Goal: Task Accomplishment & Management: Manage account settings

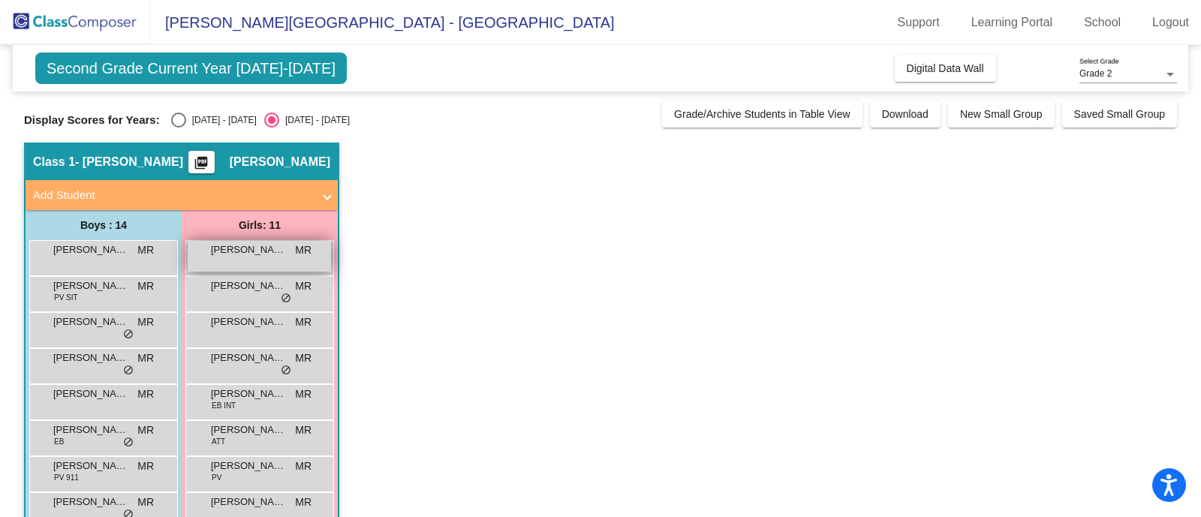
click at [259, 250] on span "[PERSON_NAME]" at bounding box center [248, 249] width 75 height 15
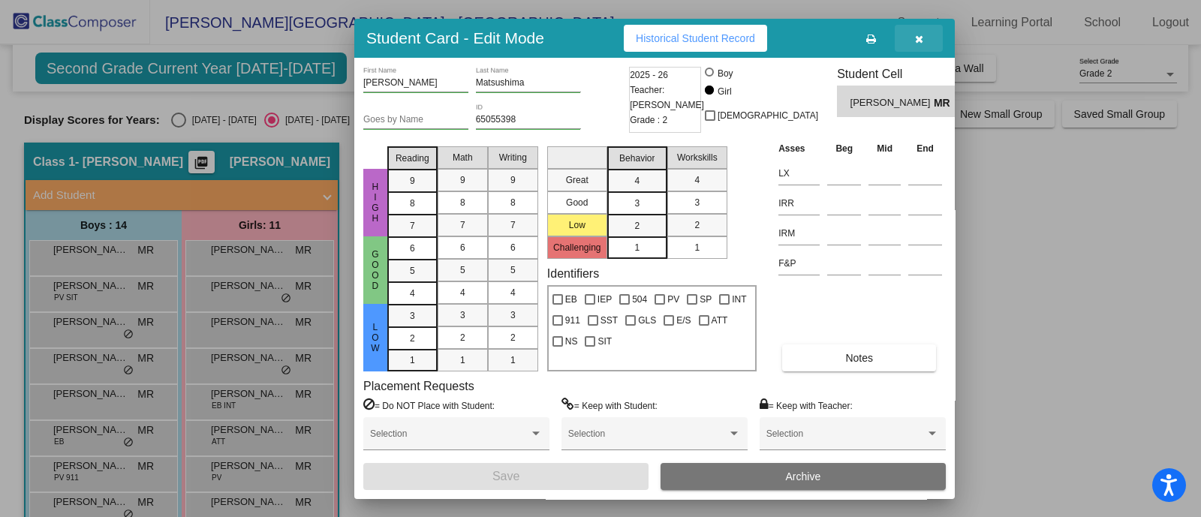
click at [914, 35] on button "button" at bounding box center [919, 38] width 48 height 27
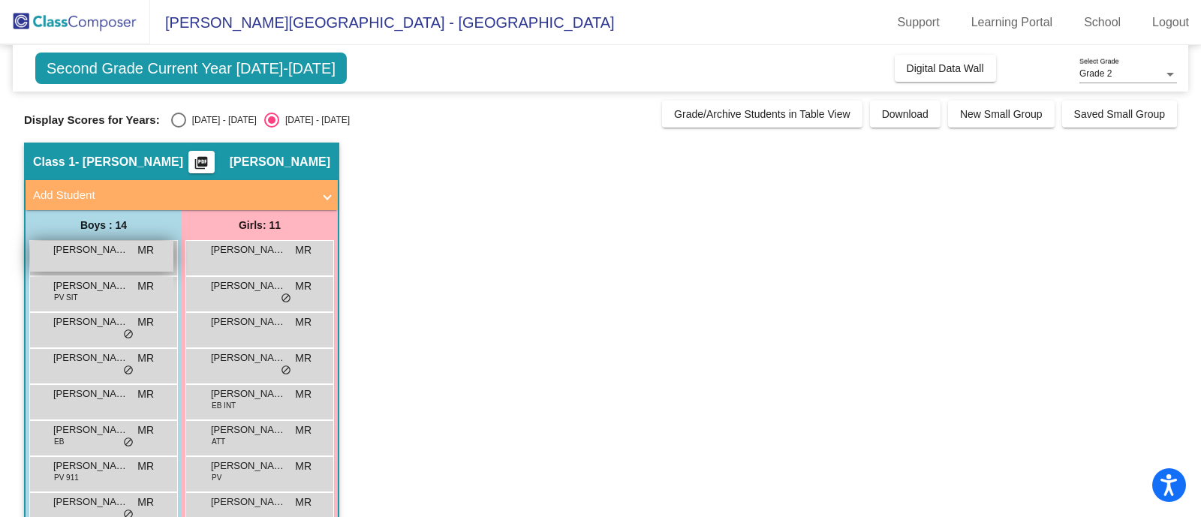
click at [98, 244] on span "[PERSON_NAME]" at bounding box center [90, 249] width 75 height 15
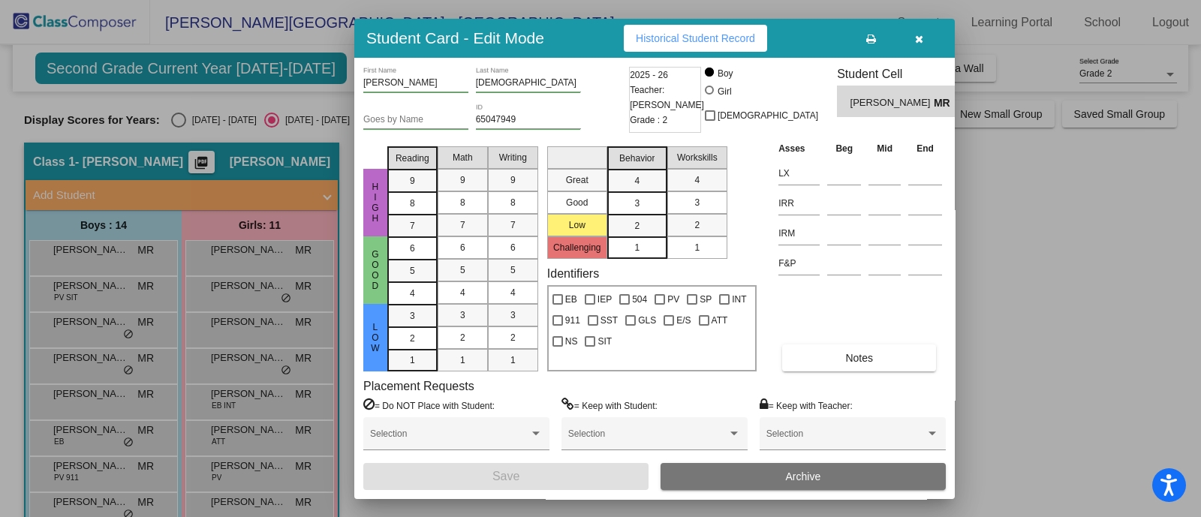
click at [1064, 242] on div at bounding box center [600, 258] width 1201 height 517
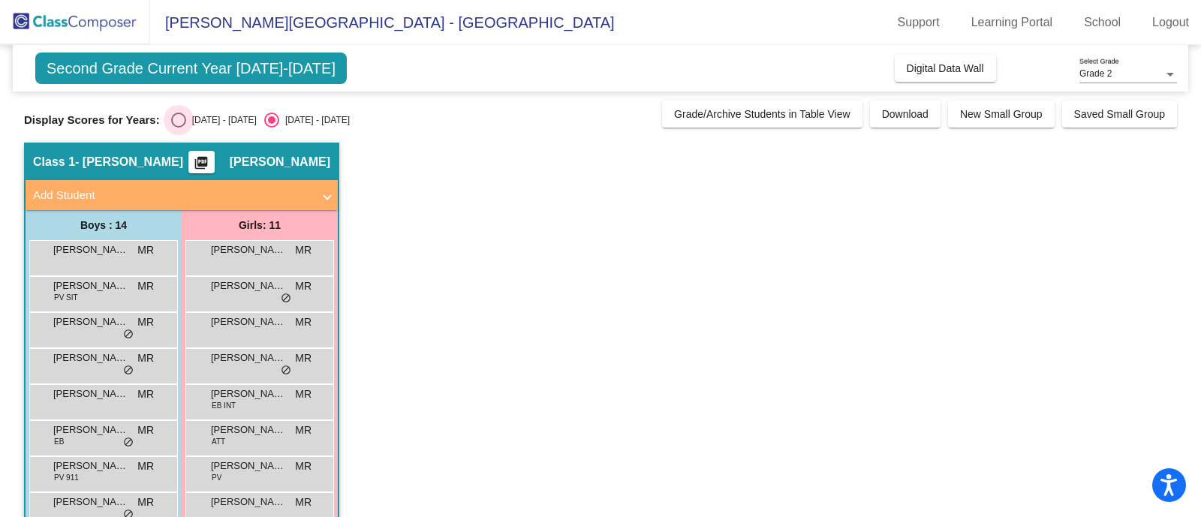
click at [175, 119] on div "Select an option" at bounding box center [178, 120] width 15 height 15
click at [178, 128] on input "[DATE] - [DATE]" at bounding box center [178, 128] width 1 height 1
radio input "true"
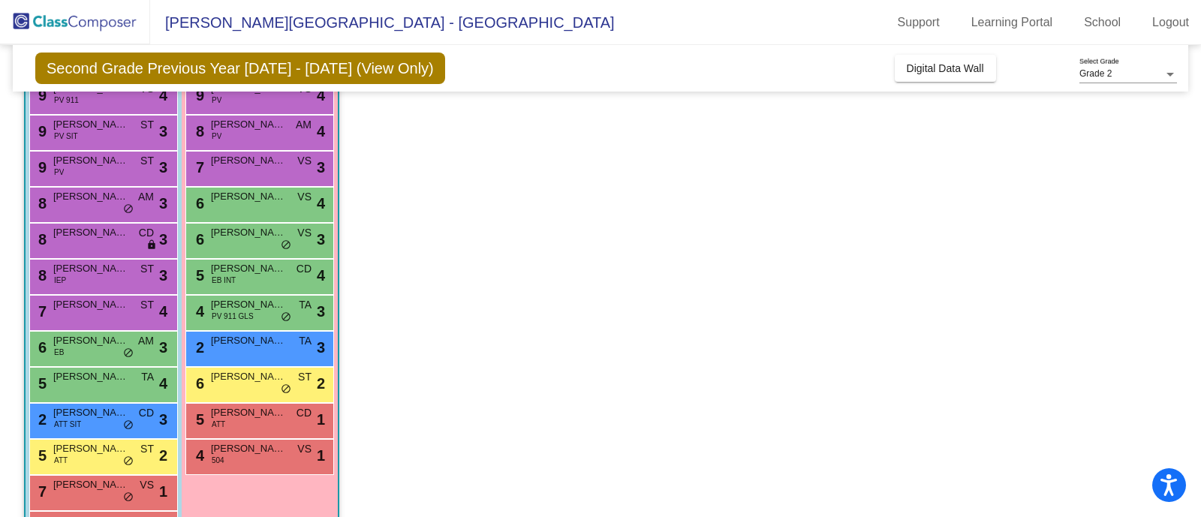
scroll to position [251, 0]
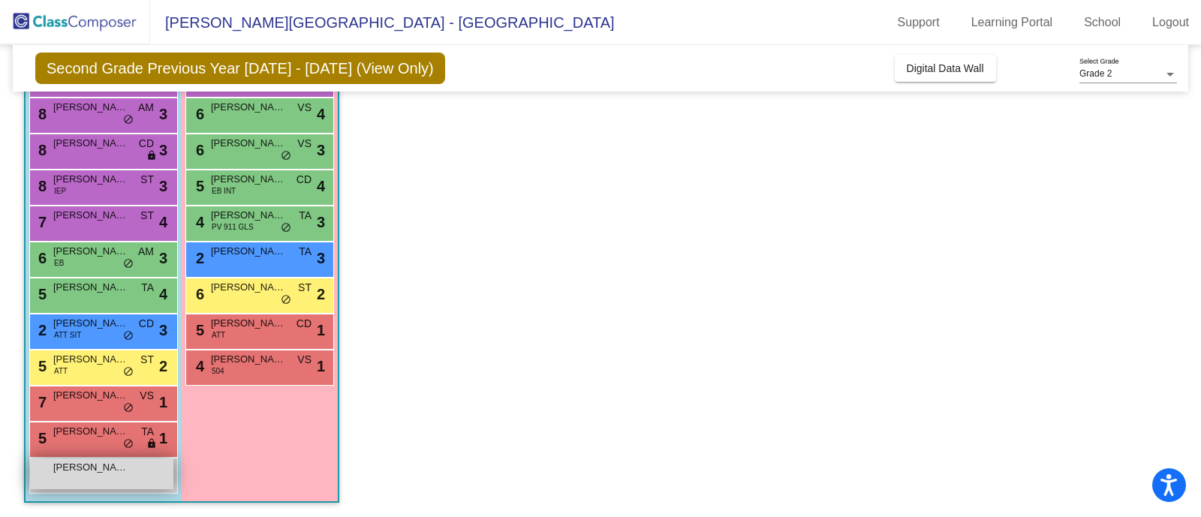
click at [118, 480] on div "Dain Elrod lock do_not_disturb_alt" at bounding box center [101, 474] width 143 height 31
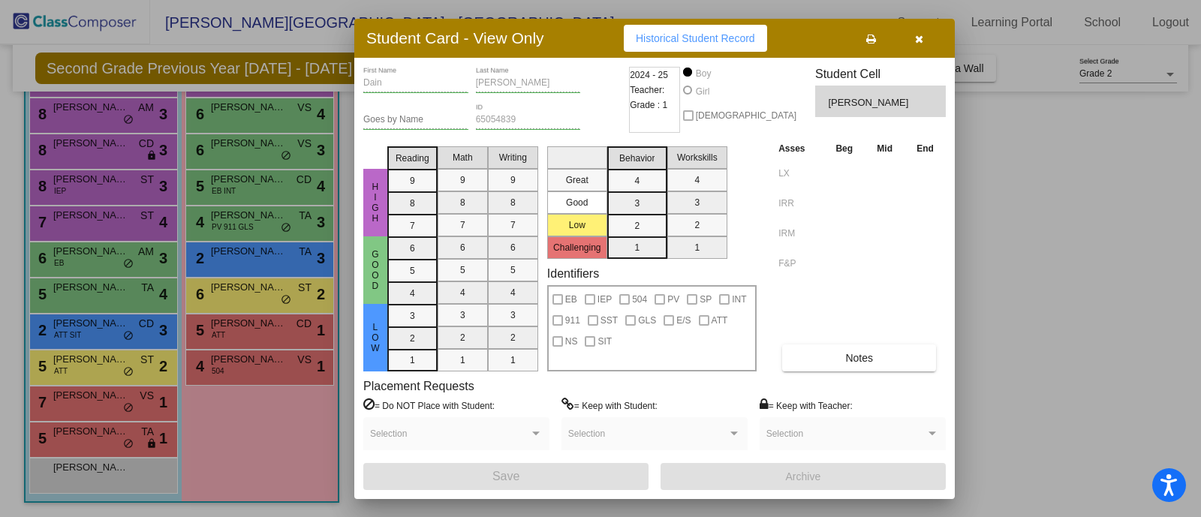
click at [917, 35] on icon "button" at bounding box center [919, 39] width 8 height 11
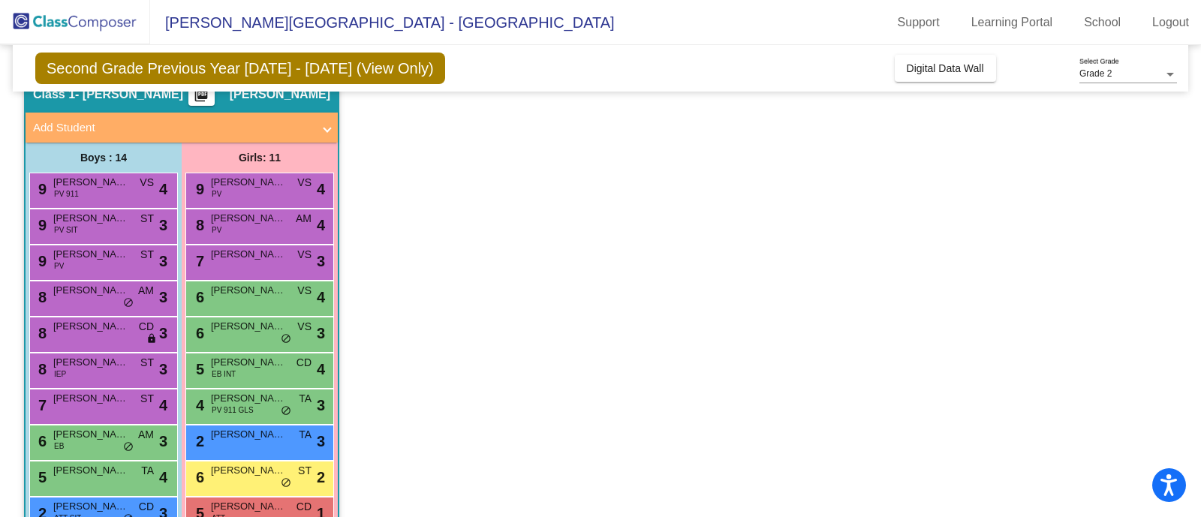
scroll to position [63, 0]
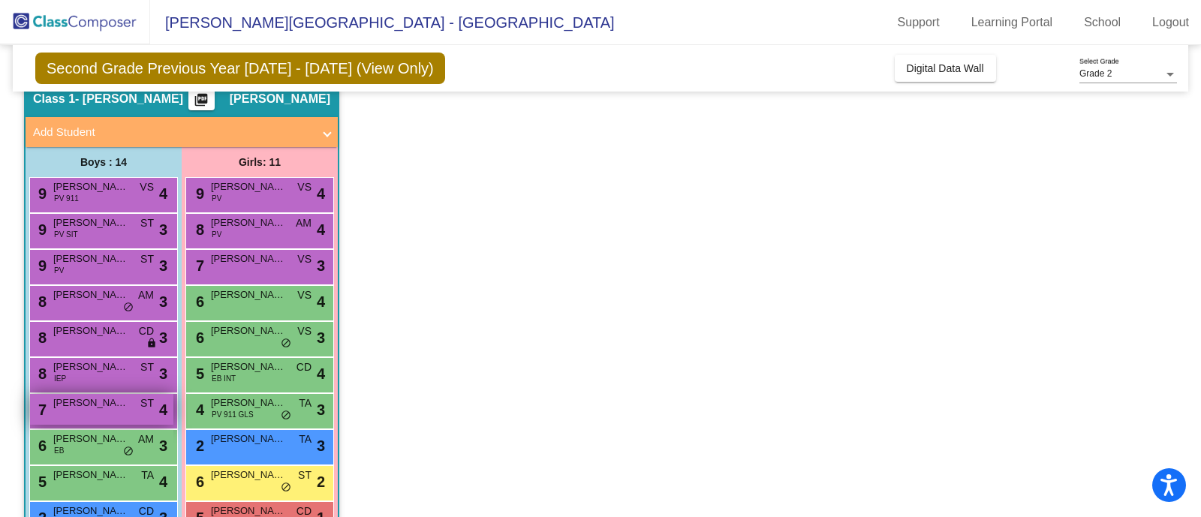
click at [87, 407] on span "[PERSON_NAME]" at bounding box center [90, 403] width 75 height 15
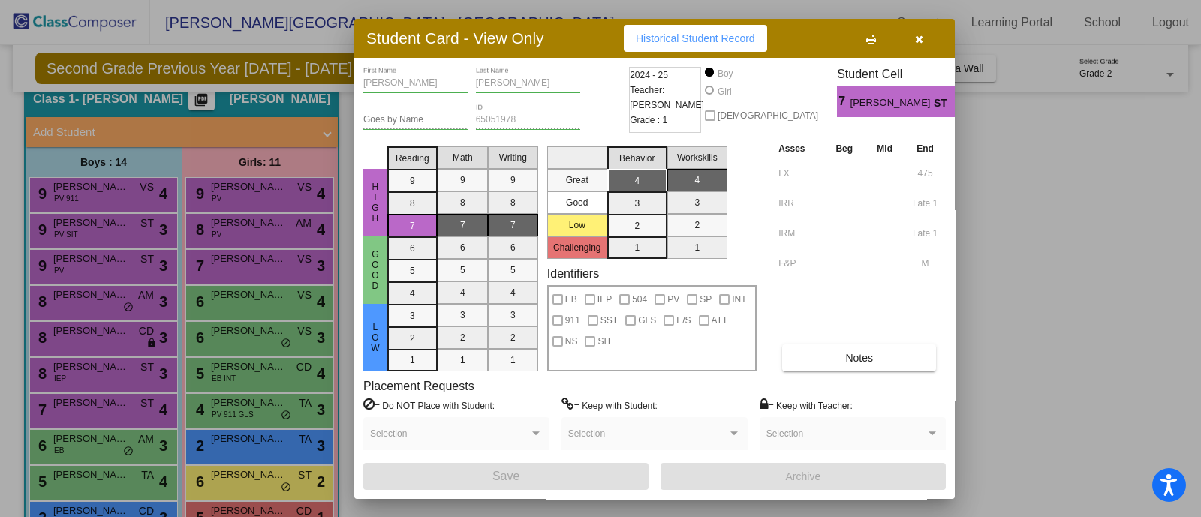
click at [245, 188] on div at bounding box center [600, 258] width 1201 height 517
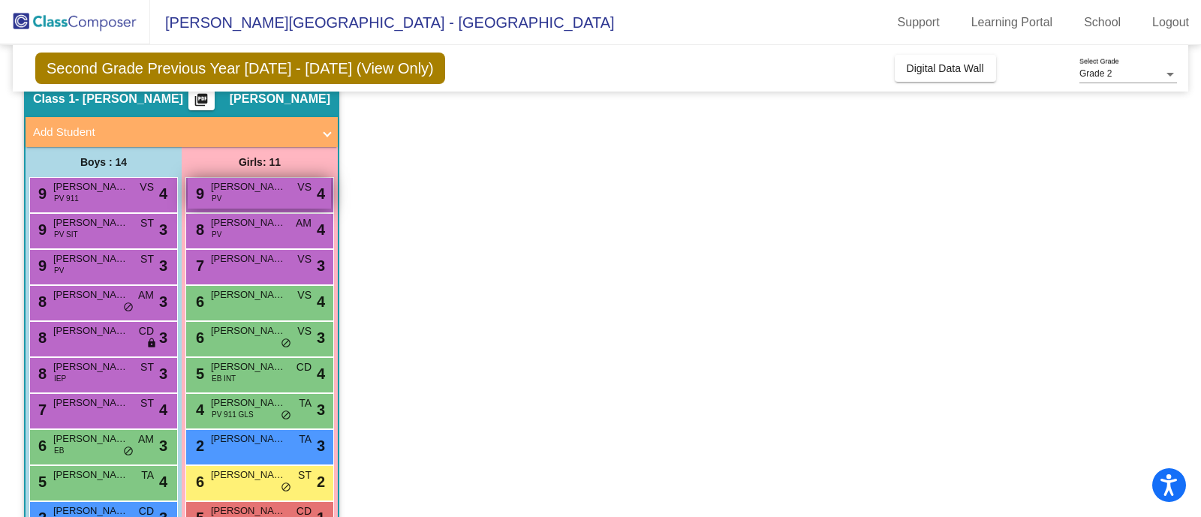
click at [276, 193] on div "9 Pippa Hurst PV VS lock do_not_disturb_alt 4" at bounding box center [259, 193] width 143 height 31
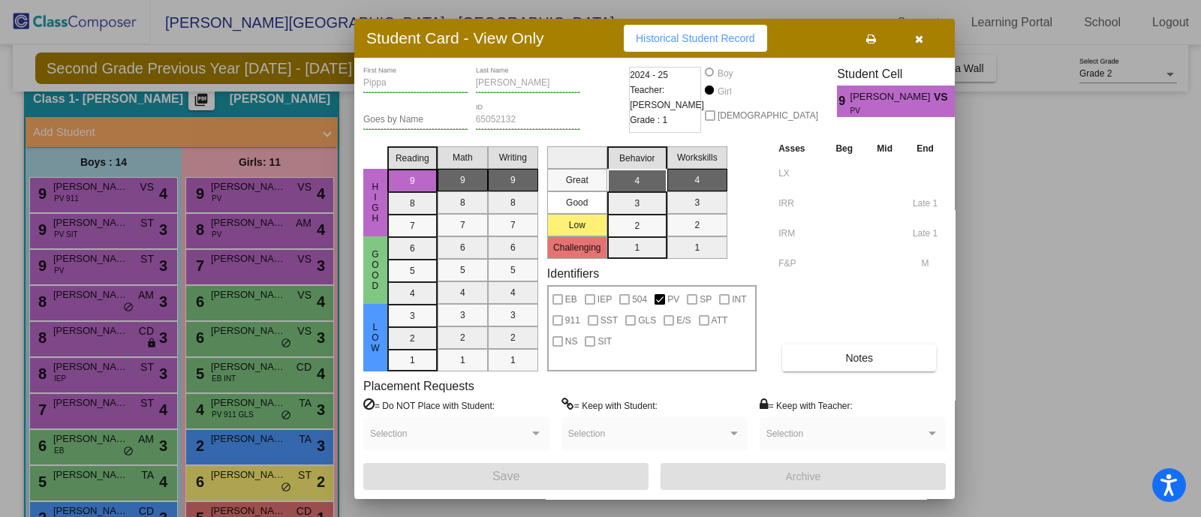
click at [124, 186] on div at bounding box center [600, 258] width 1201 height 517
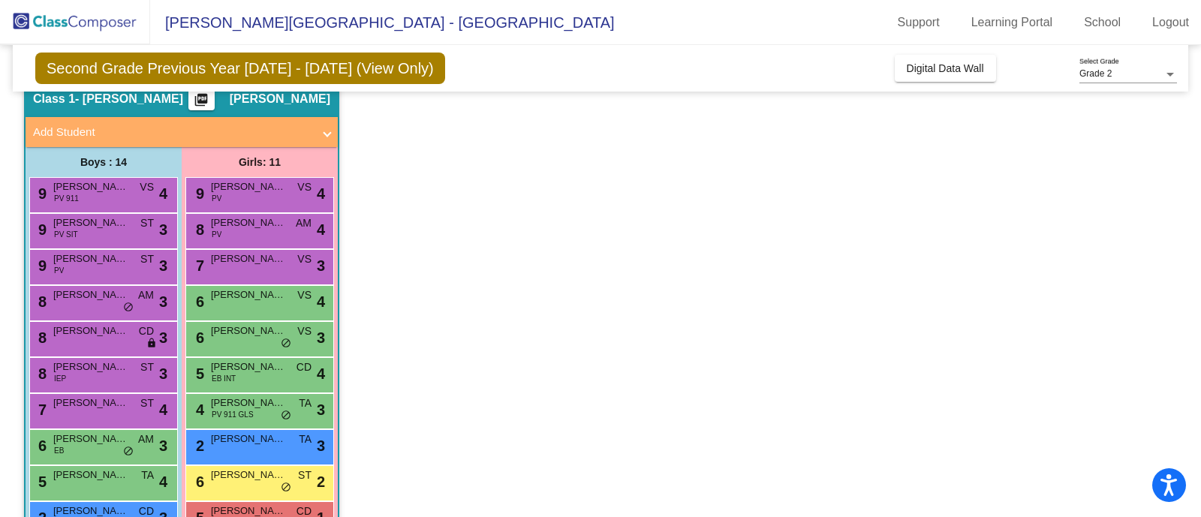
scroll to position [251, 0]
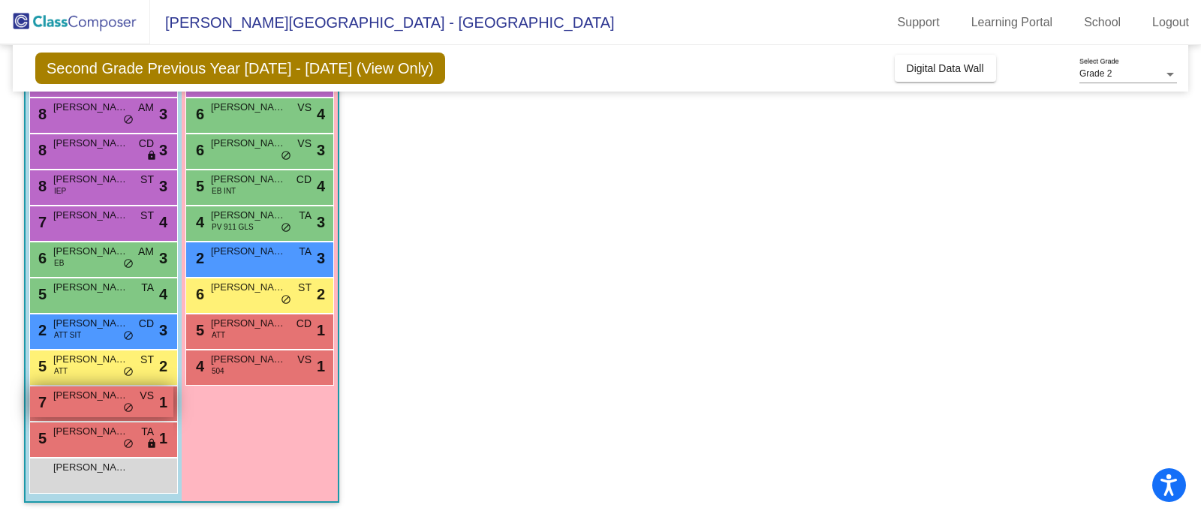
click at [79, 401] on span "[PERSON_NAME]" at bounding box center [90, 395] width 75 height 15
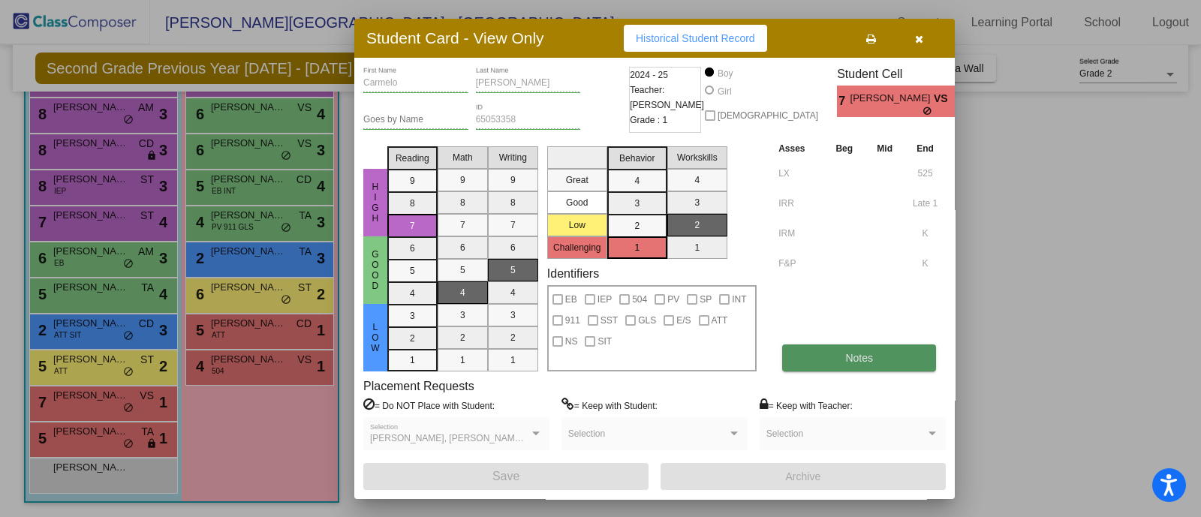
click at [878, 366] on button "Notes" at bounding box center [859, 358] width 154 height 27
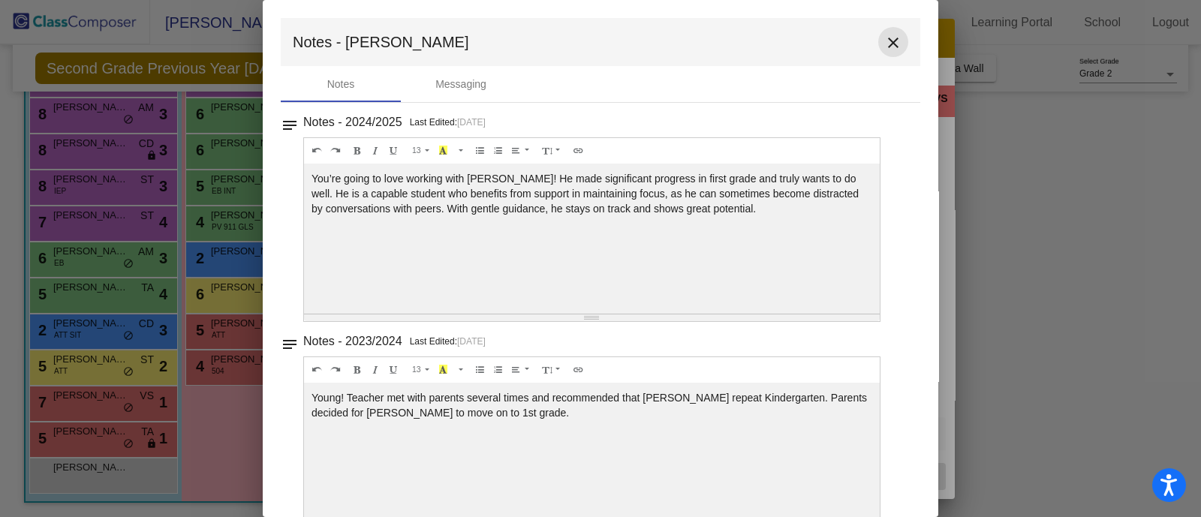
click at [884, 41] on mat-icon "close" at bounding box center [893, 43] width 18 height 18
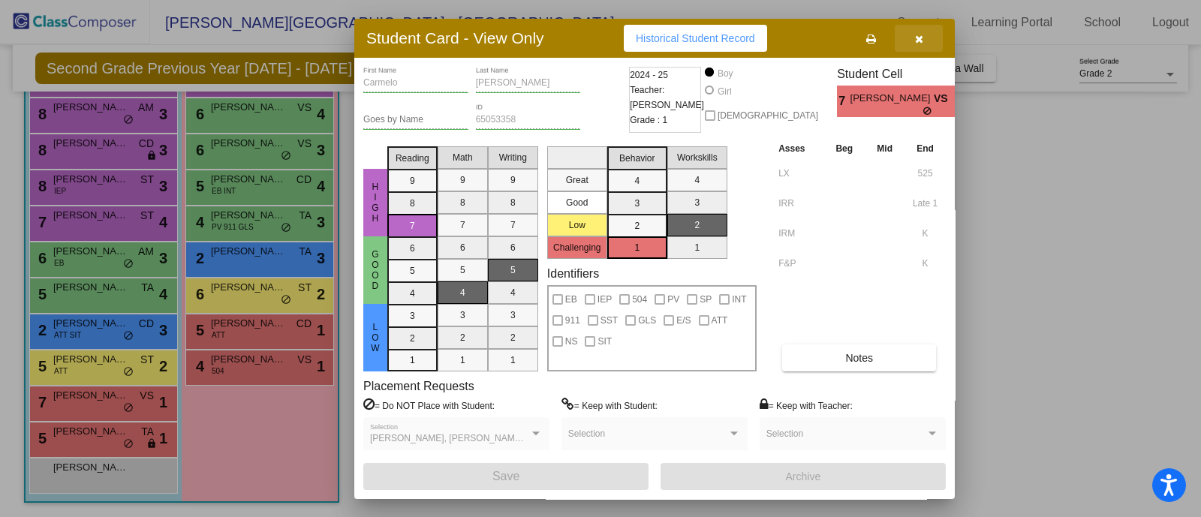
click at [923, 34] on button "button" at bounding box center [919, 38] width 48 height 27
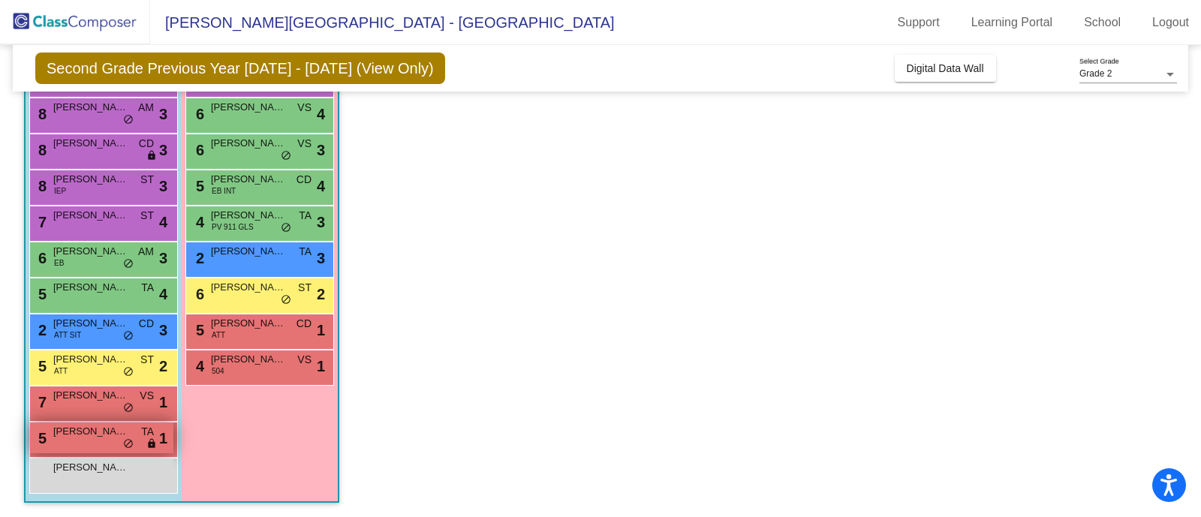
click at [118, 432] on span "[PERSON_NAME]" at bounding box center [90, 431] width 75 height 15
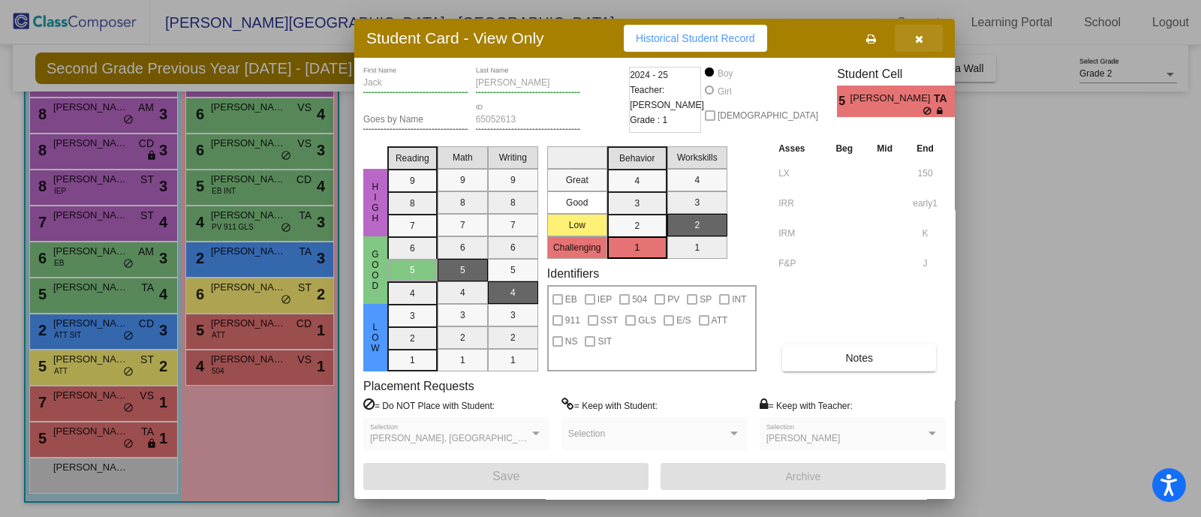
click at [919, 32] on span "button" at bounding box center [919, 38] width 8 height 12
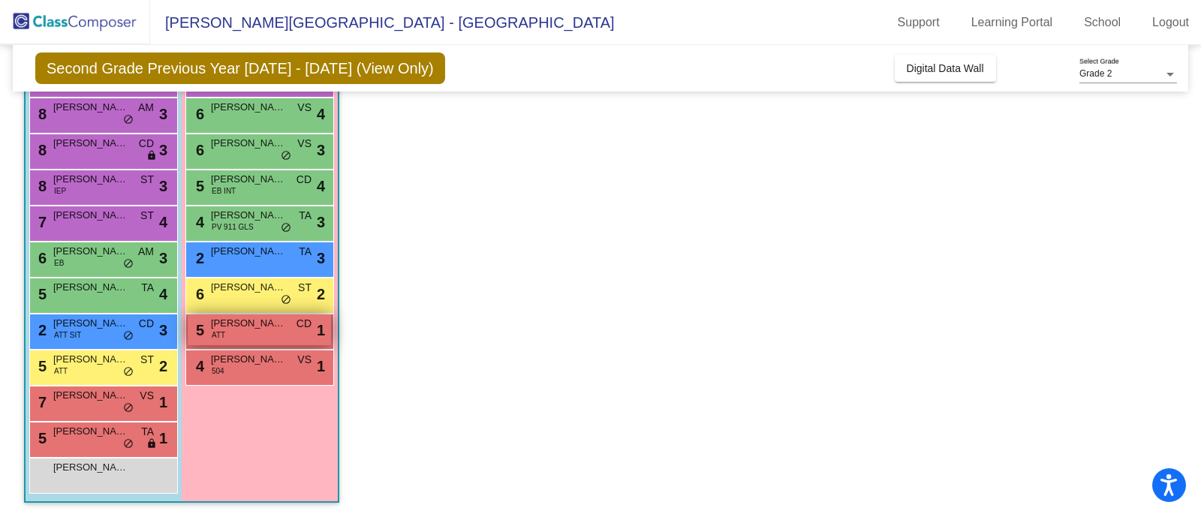
click at [234, 333] on div "5 Neila Cogan ATT CD lock do_not_disturb_alt 1" at bounding box center [259, 330] width 143 height 31
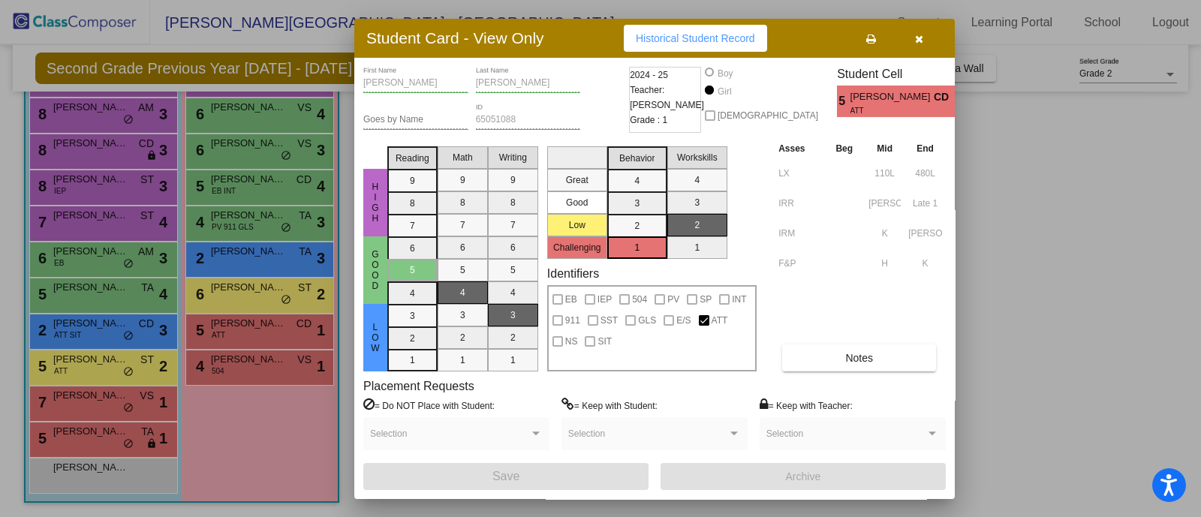
click at [920, 41] on icon "button" at bounding box center [919, 39] width 8 height 11
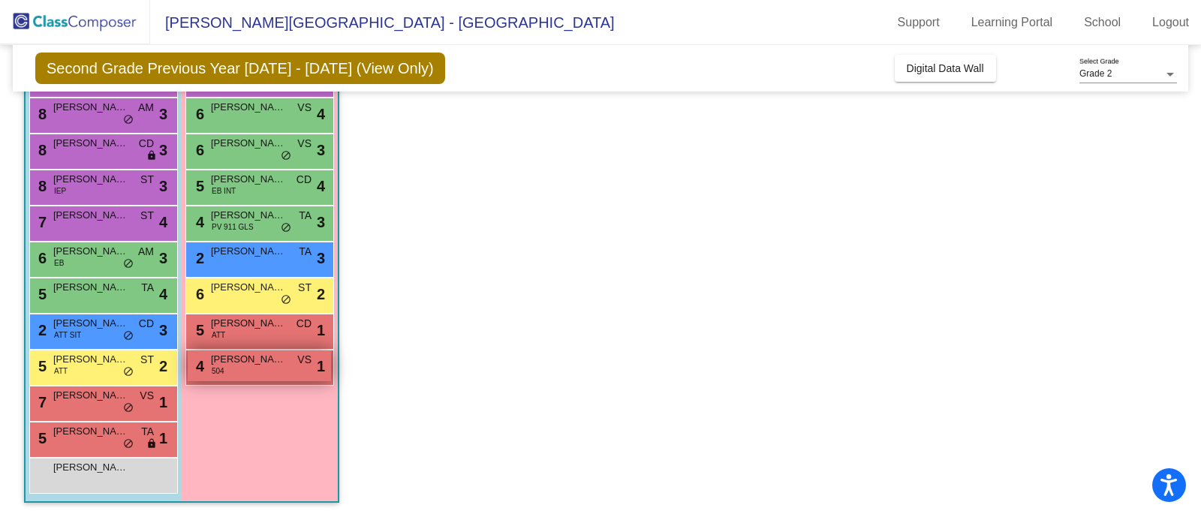
click at [248, 361] on span "[PERSON_NAME]" at bounding box center [248, 359] width 75 height 15
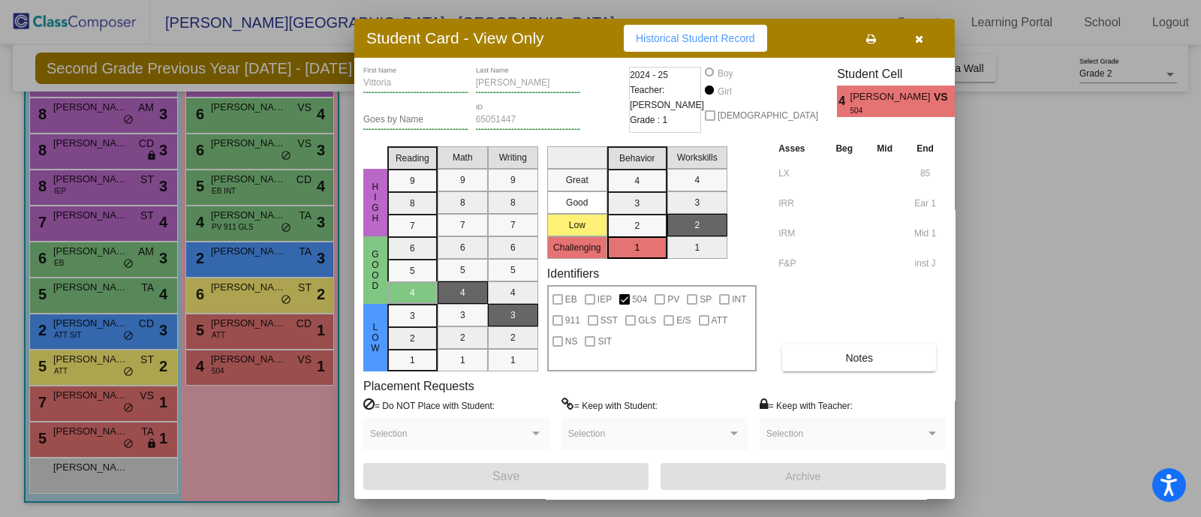
click at [921, 38] on icon "button" at bounding box center [919, 39] width 8 height 11
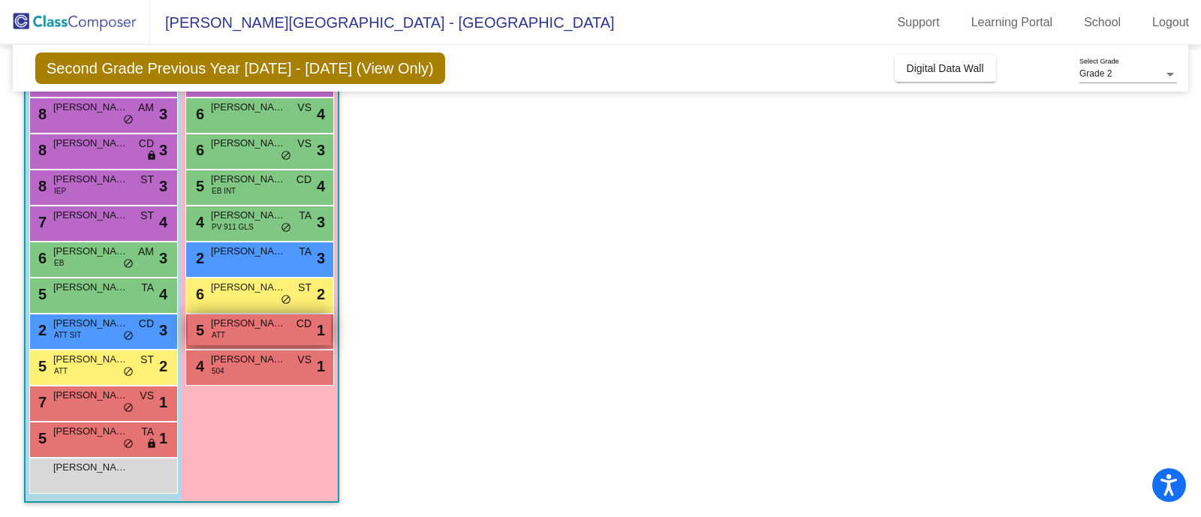
click at [229, 335] on div "5 Neila Cogan ATT CD lock do_not_disturb_alt 1" at bounding box center [259, 330] width 143 height 31
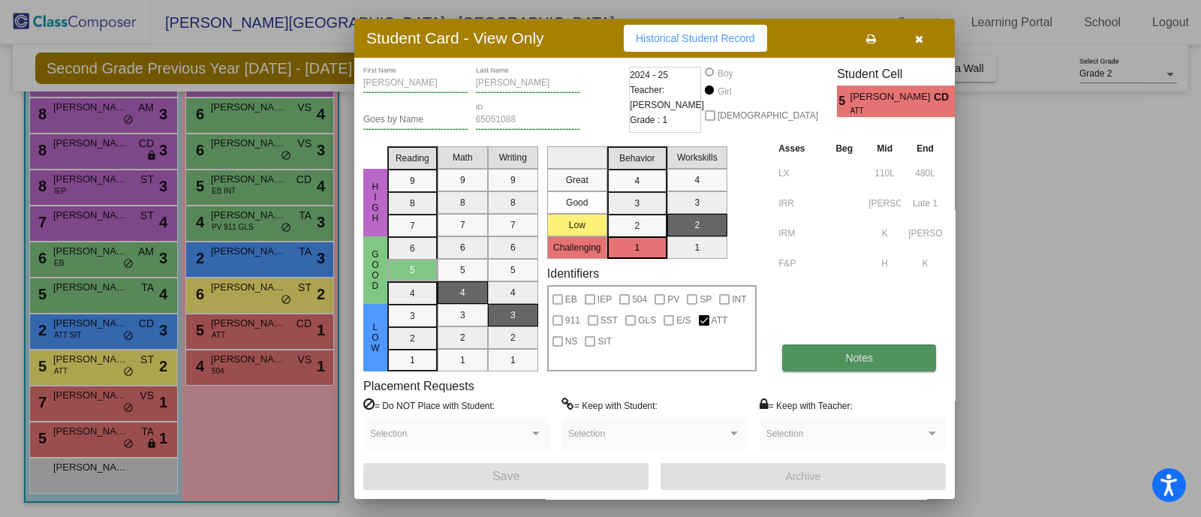
click at [833, 360] on button "Notes" at bounding box center [859, 358] width 154 height 27
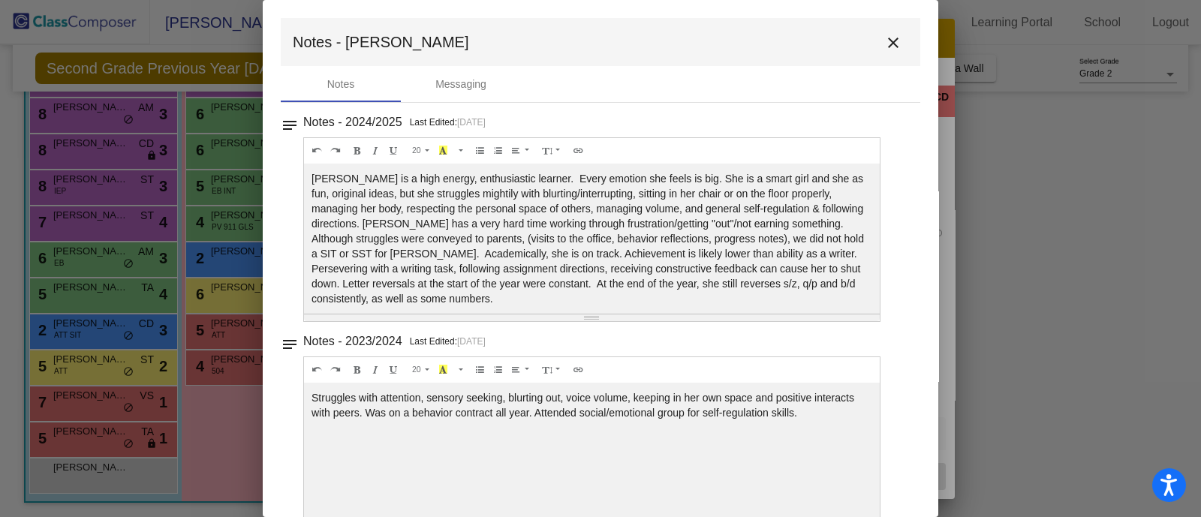
click at [889, 44] on mat-icon "close" at bounding box center [893, 43] width 18 height 18
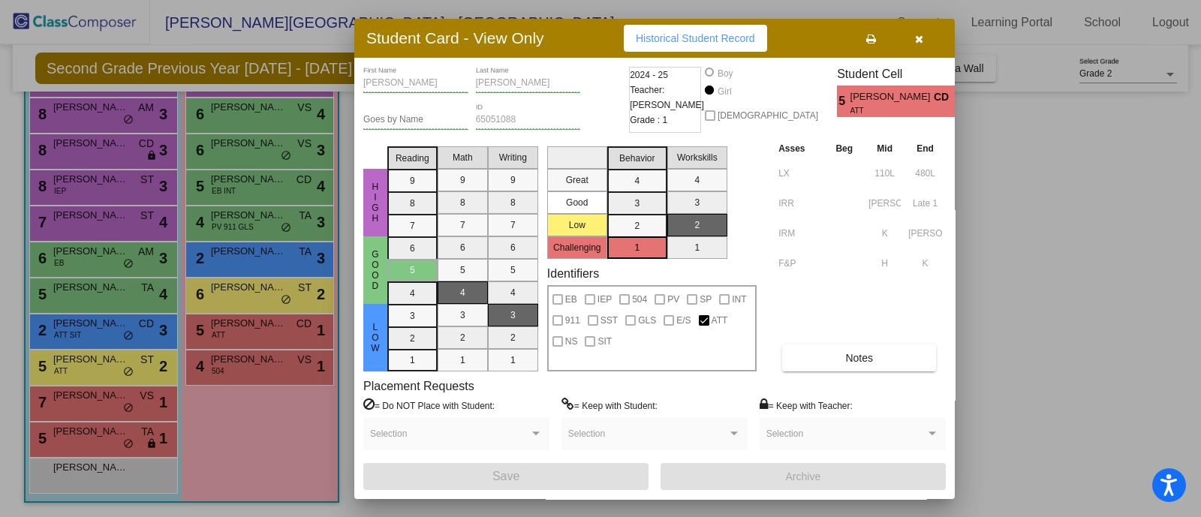
click at [236, 244] on div at bounding box center [600, 258] width 1201 height 517
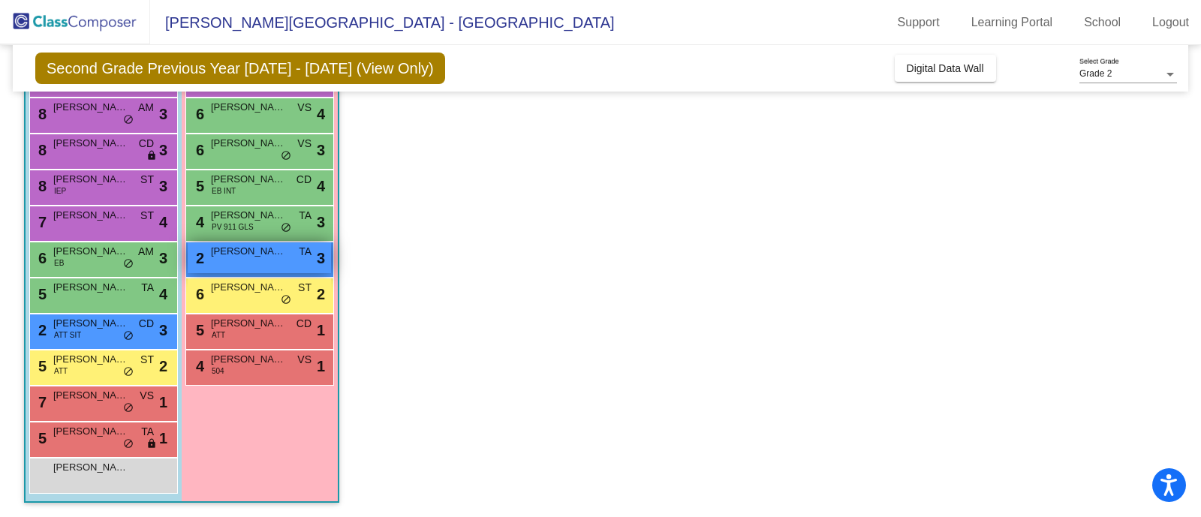
click at [243, 245] on span "[PERSON_NAME]" at bounding box center [248, 251] width 75 height 15
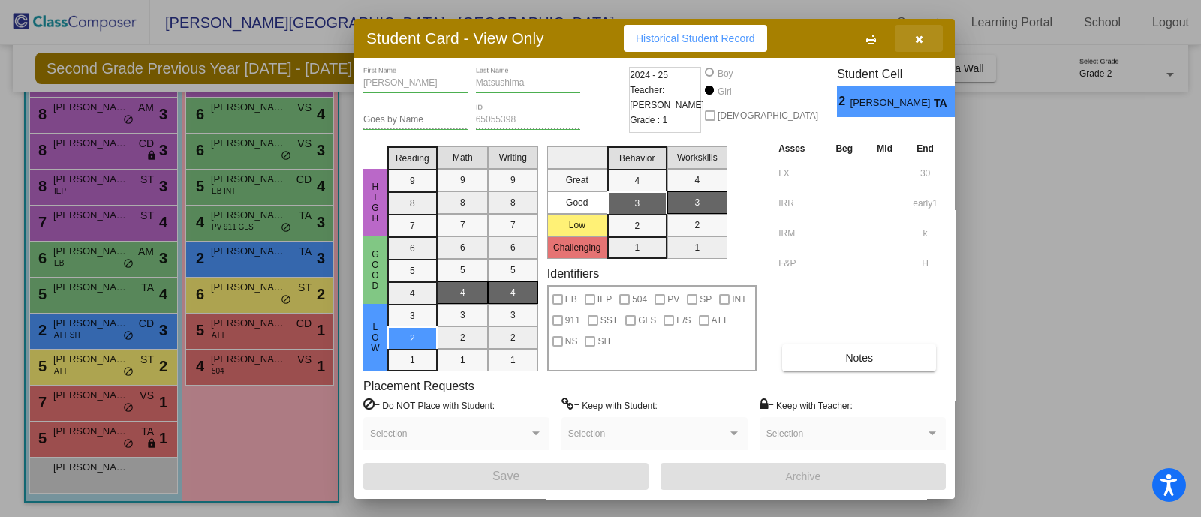
click at [927, 38] on button "button" at bounding box center [919, 38] width 48 height 27
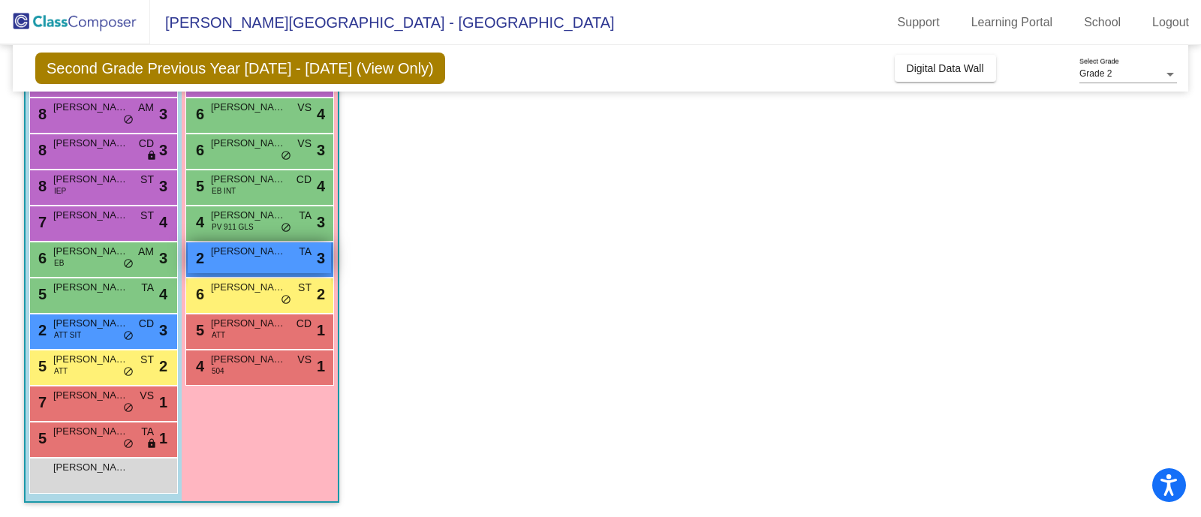
click at [284, 251] on span "[PERSON_NAME]" at bounding box center [248, 251] width 75 height 15
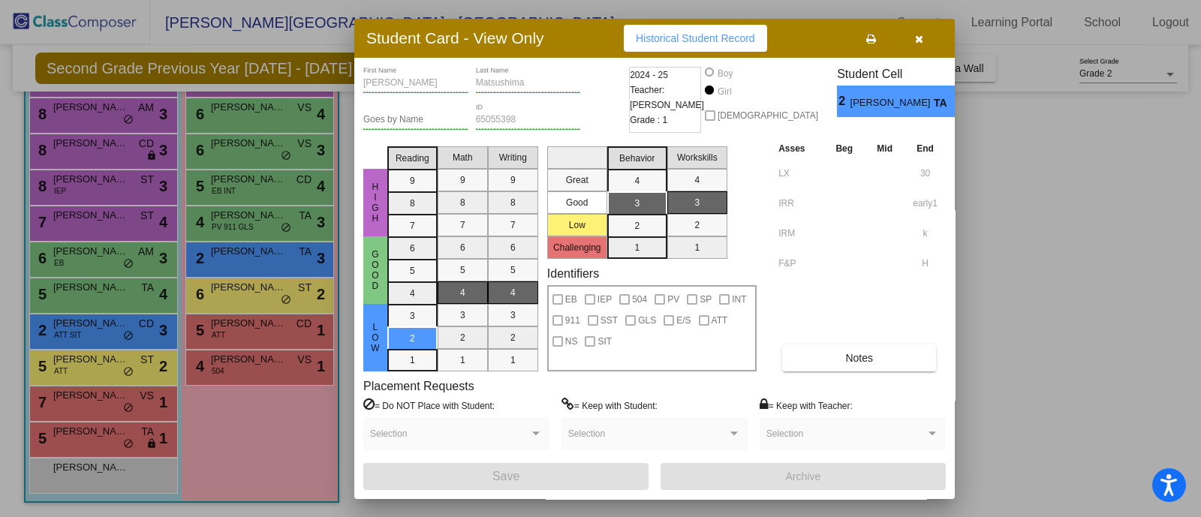
click at [920, 35] on icon "button" at bounding box center [919, 39] width 8 height 11
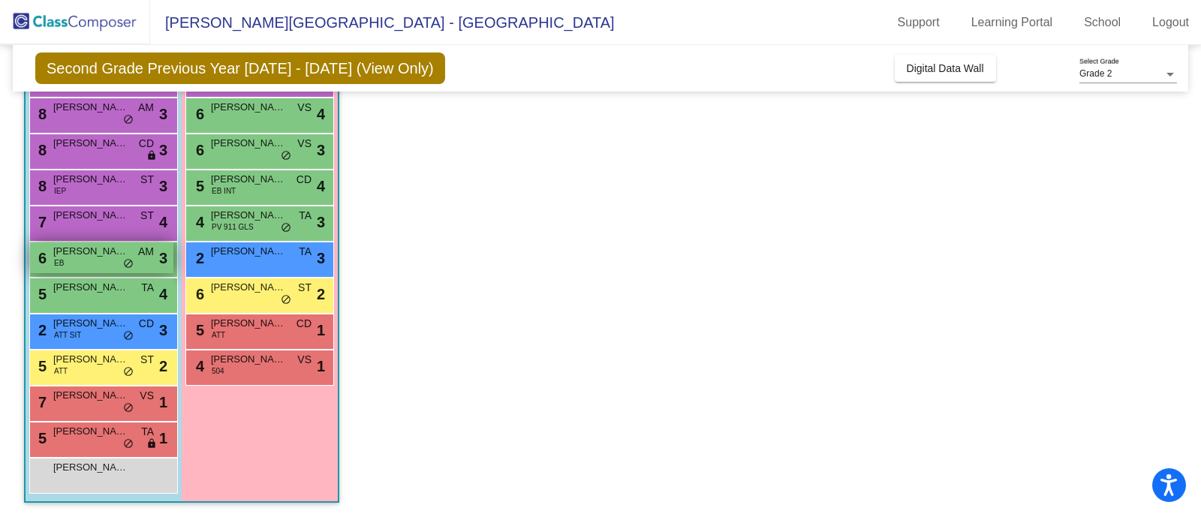
click at [148, 253] on span "AM" at bounding box center [146, 252] width 16 height 16
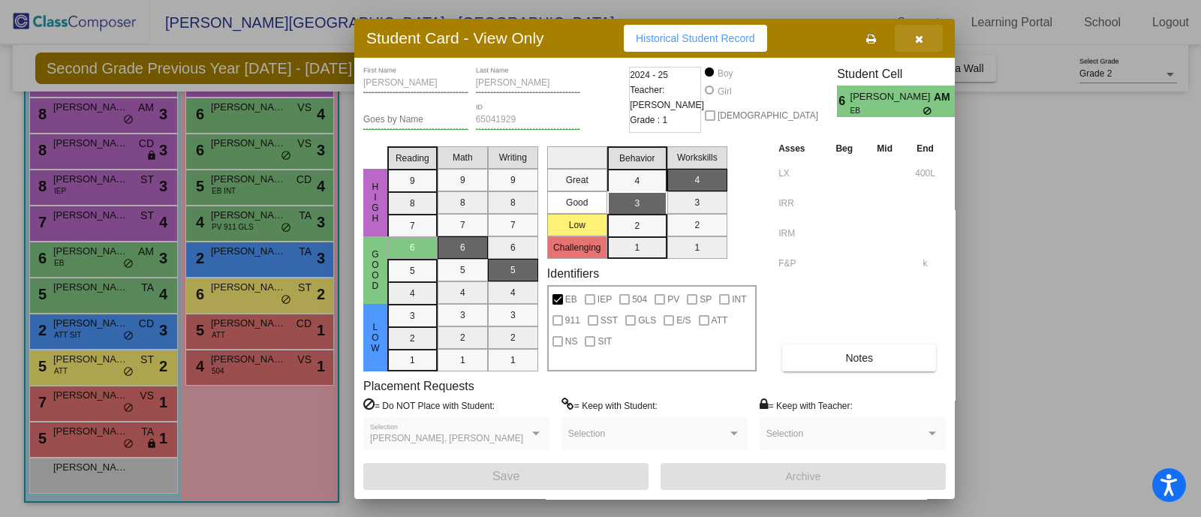
click at [914, 34] on button "button" at bounding box center [919, 38] width 48 height 27
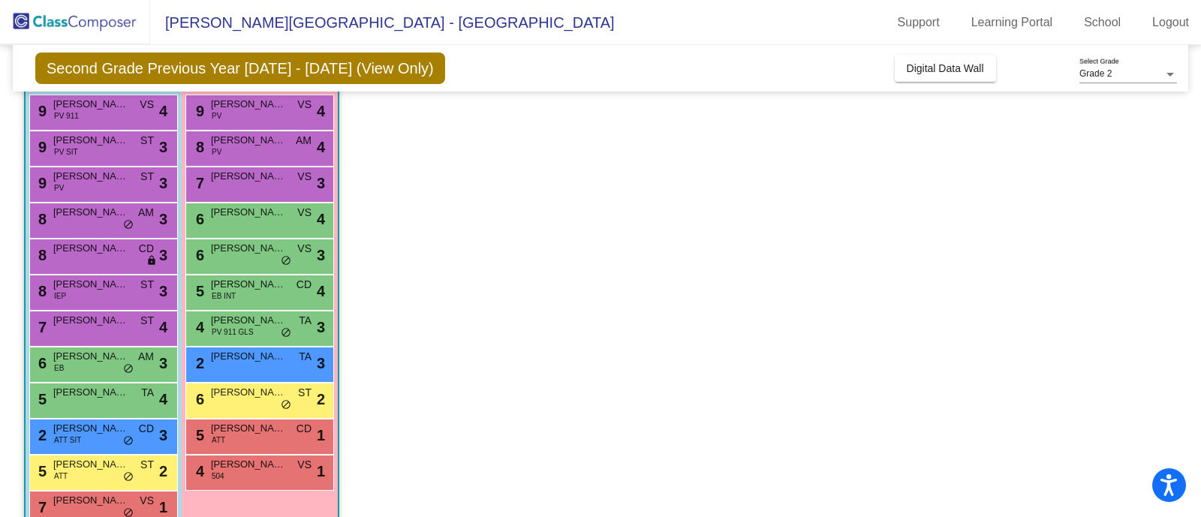
scroll to position [0, 0]
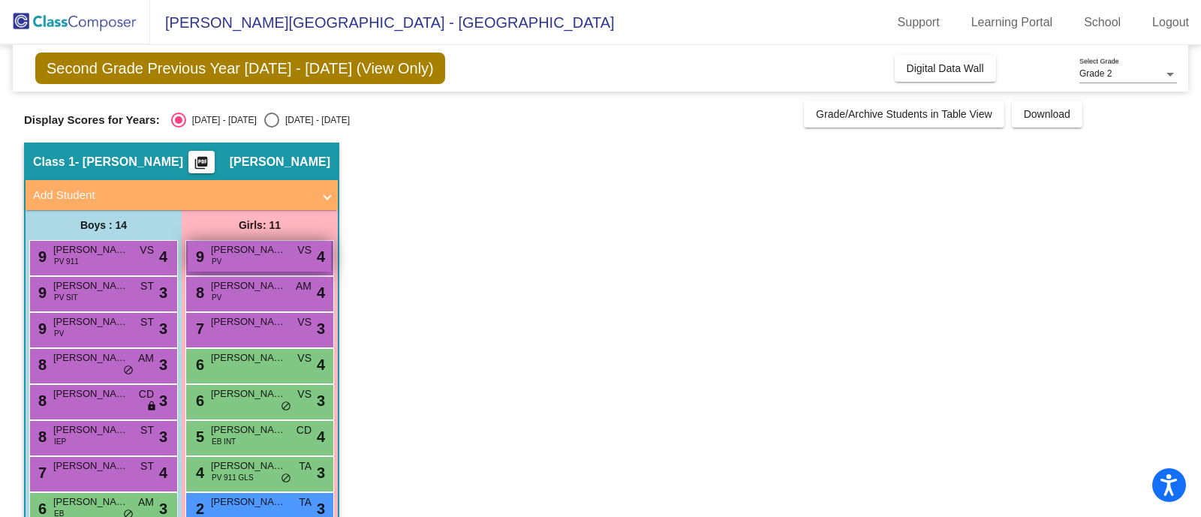
click at [263, 261] on div "9 Pippa Hurst PV VS lock do_not_disturb_alt 4" at bounding box center [259, 256] width 143 height 31
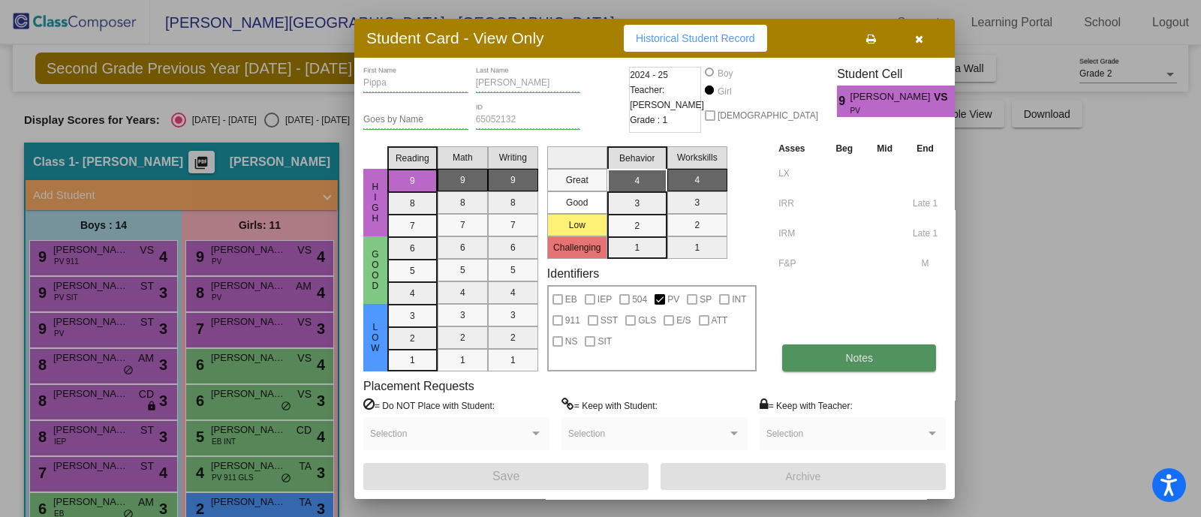
click at [859, 362] on span "Notes" at bounding box center [859, 358] width 28 height 12
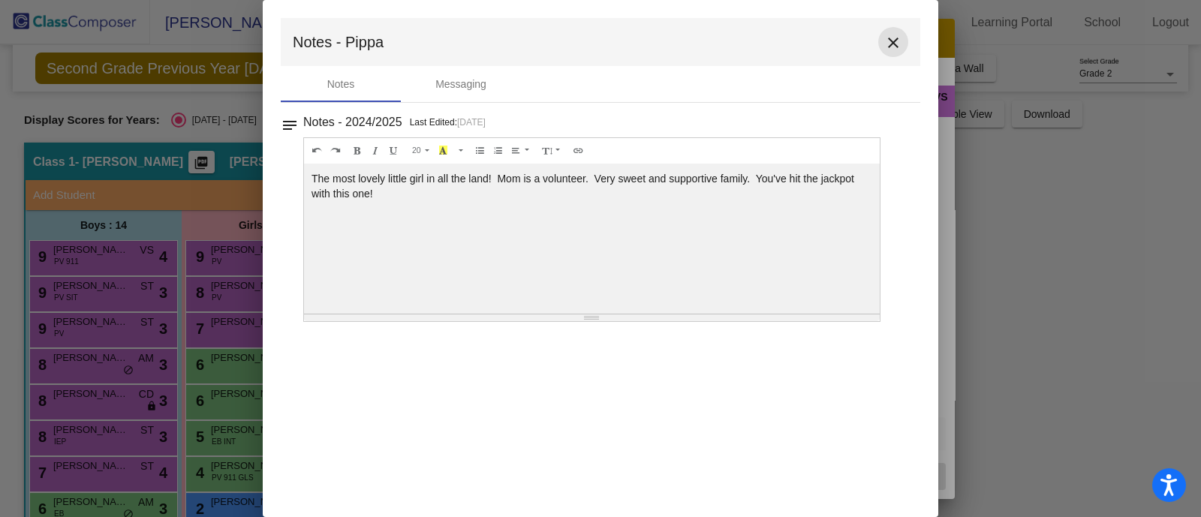
click at [886, 39] on mat-icon "close" at bounding box center [893, 43] width 18 height 18
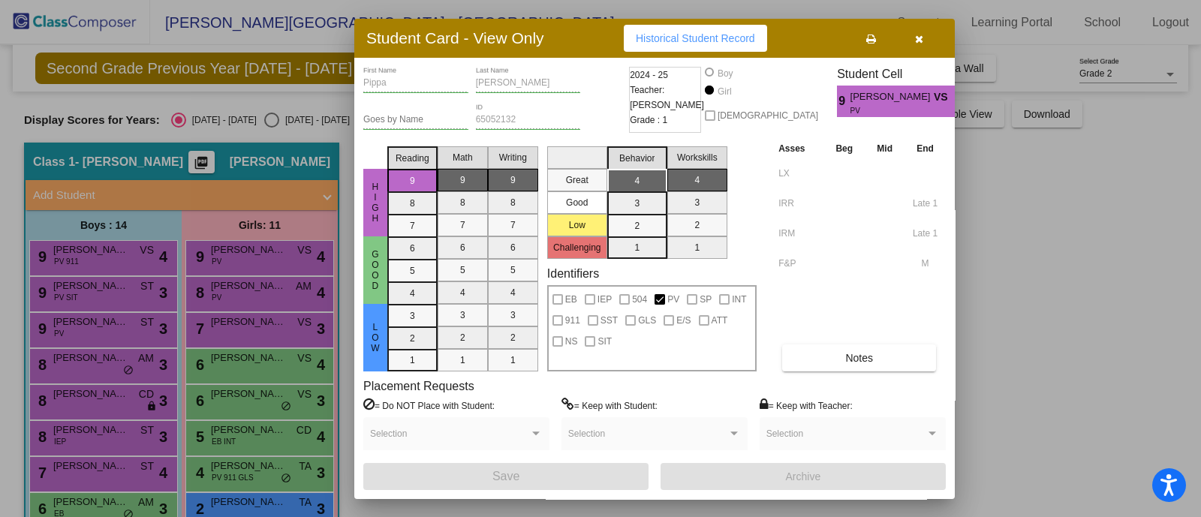
click at [920, 37] on icon "button" at bounding box center [919, 39] width 8 height 11
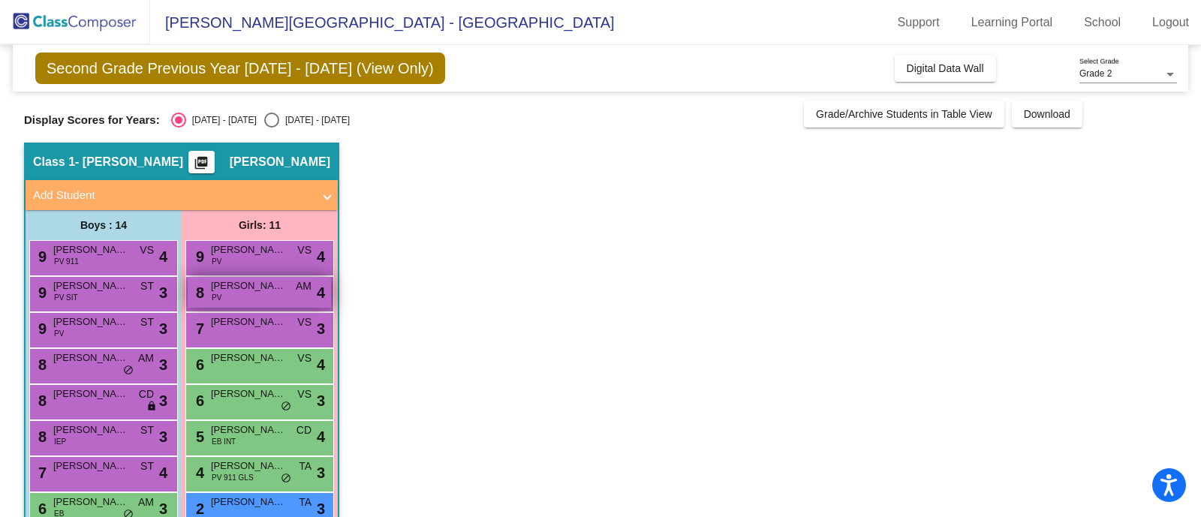
click at [258, 287] on span "[PERSON_NAME]" at bounding box center [248, 285] width 75 height 15
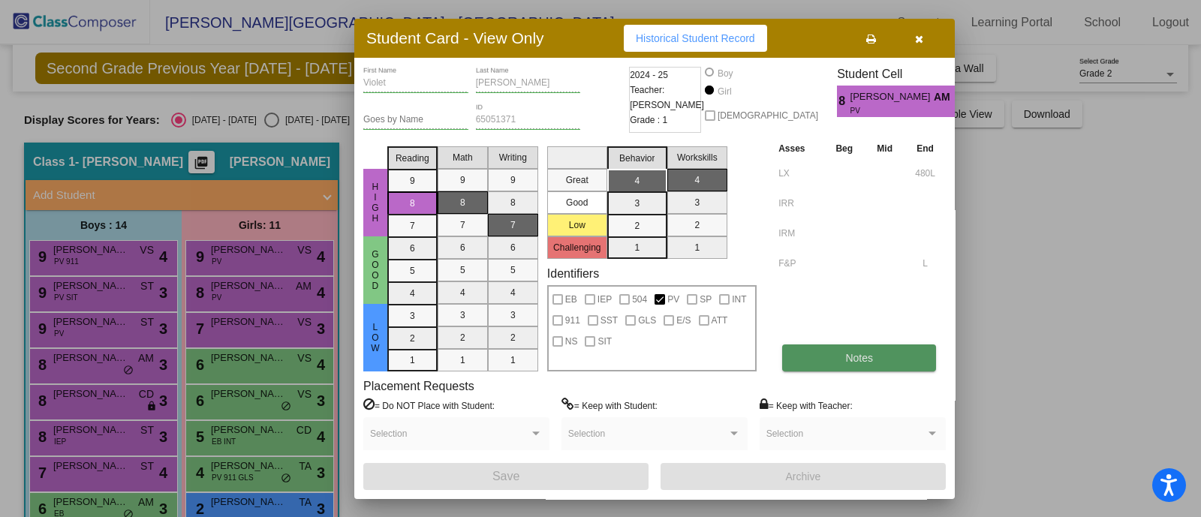
click at [874, 358] on button "Notes" at bounding box center [859, 358] width 154 height 27
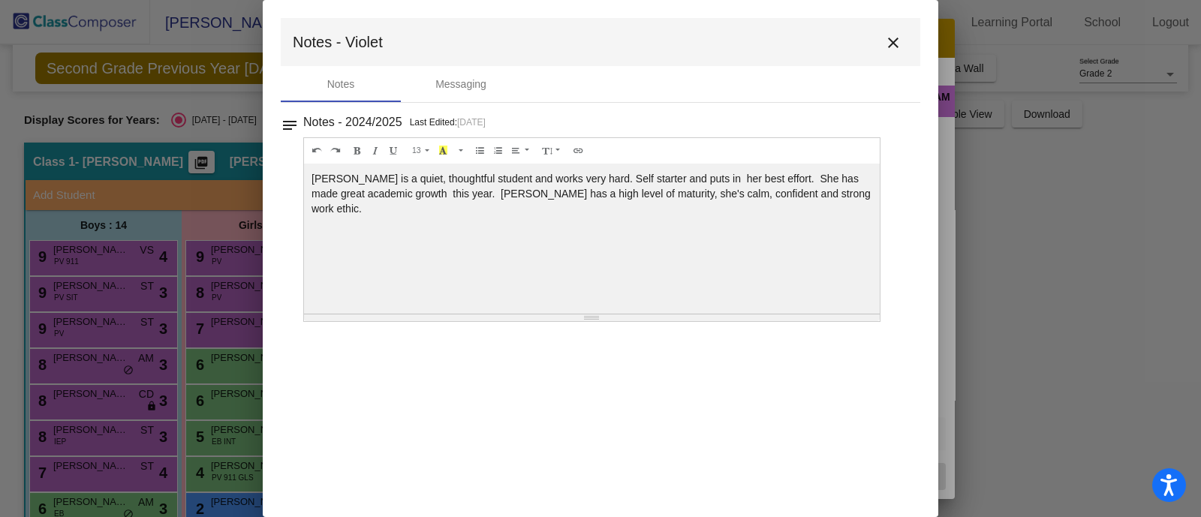
click at [886, 34] on mat-icon "close" at bounding box center [893, 43] width 18 height 18
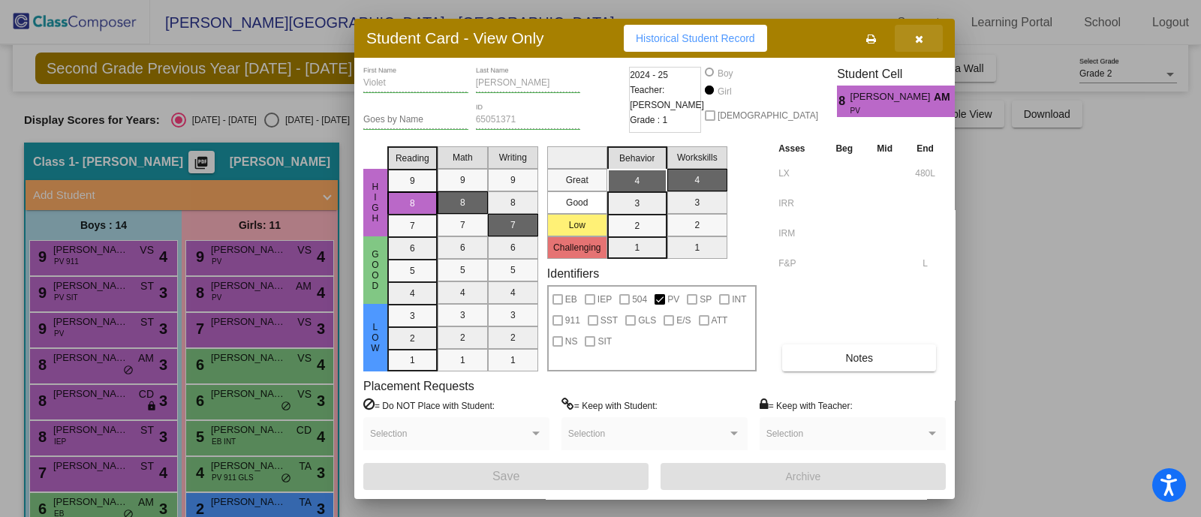
click at [918, 43] on icon "button" at bounding box center [919, 39] width 8 height 11
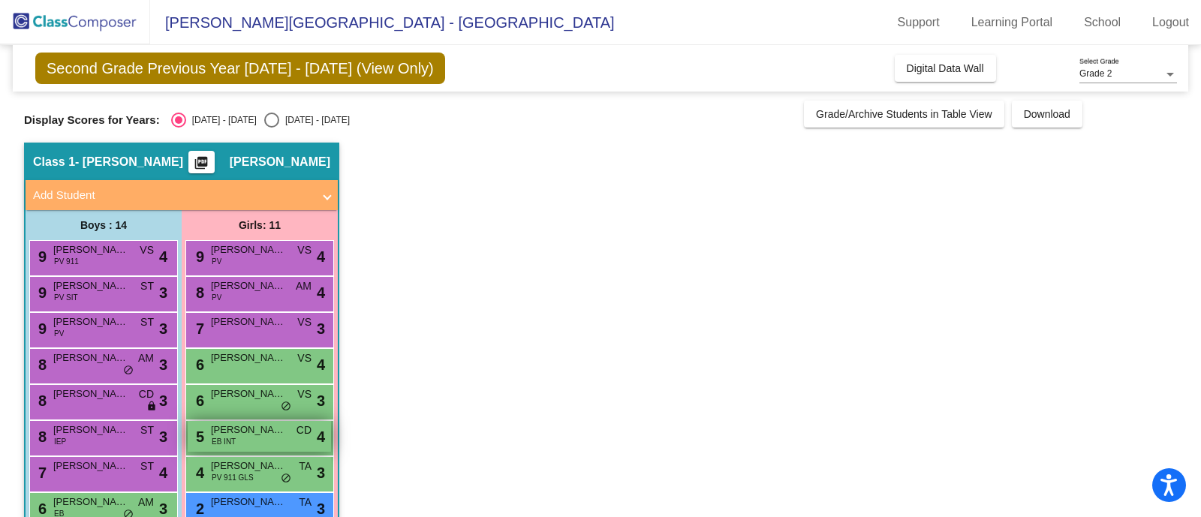
click at [280, 442] on div "5 Mila Venegas Torres EB INT CD lock do_not_disturb_alt 4" at bounding box center [259, 436] width 143 height 31
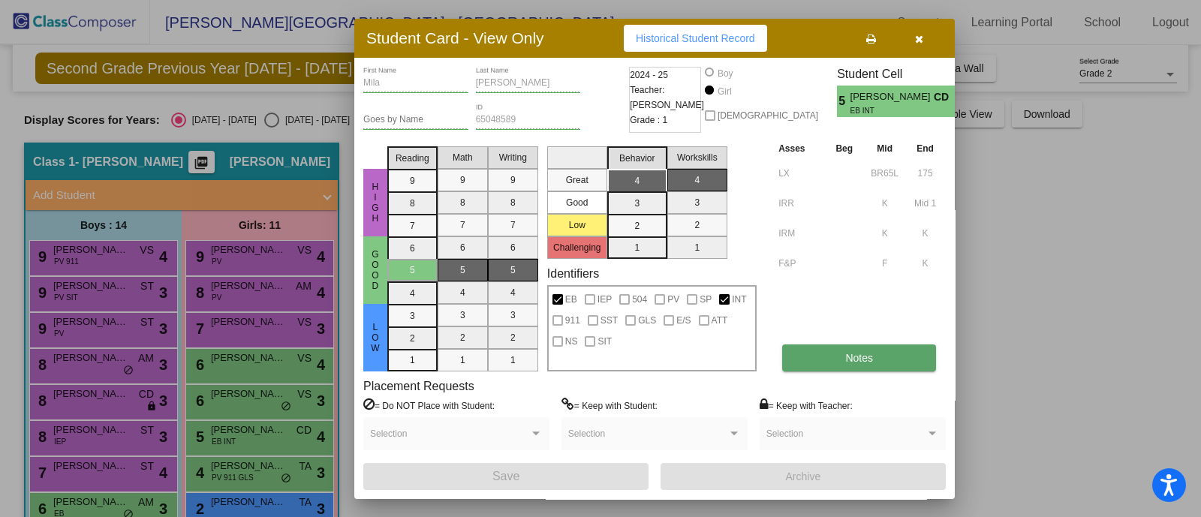
click at [851, 352] on span "Notes" at bounding box center [859, 358] width 28 height 12
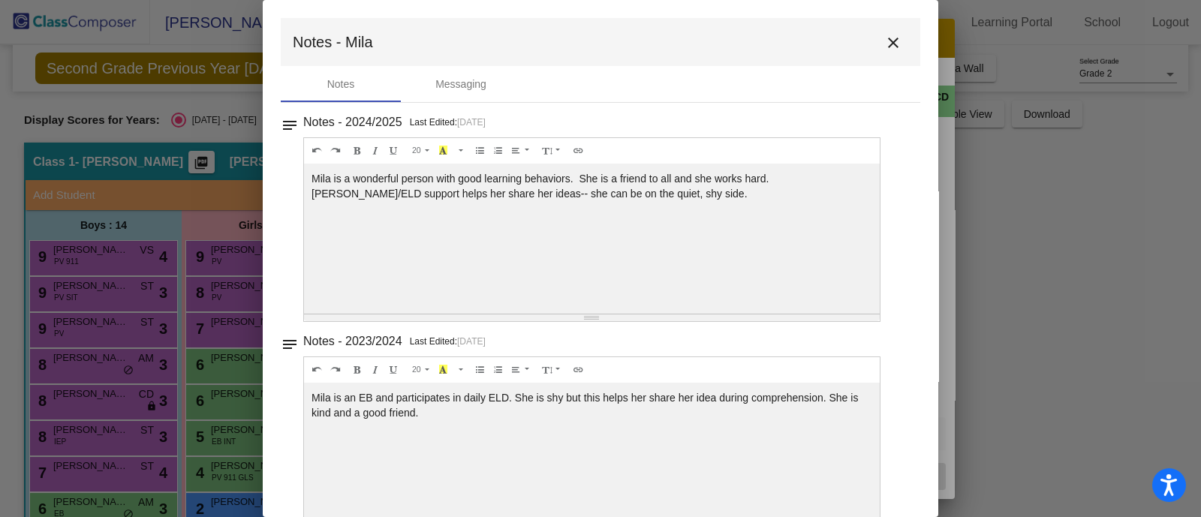
click at [893, 42] on mat-icon "close" at bounding box center [893, 43] width 18 height 18
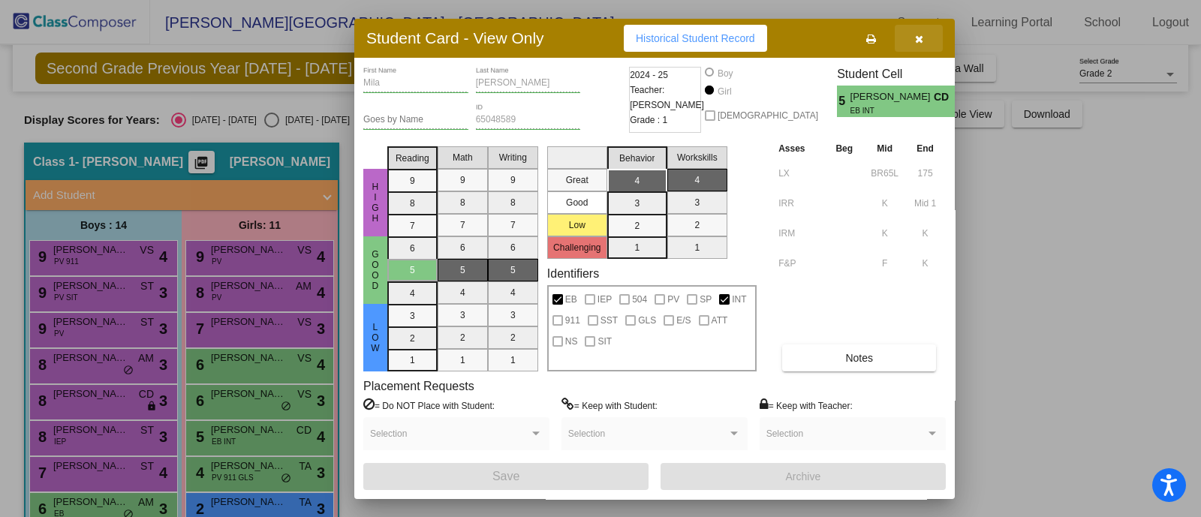
click at [923, 35] on button "button" at bounding box center [919, 38] width 48 height 27
